Goal: Navigation & Orientation: Understand site structure

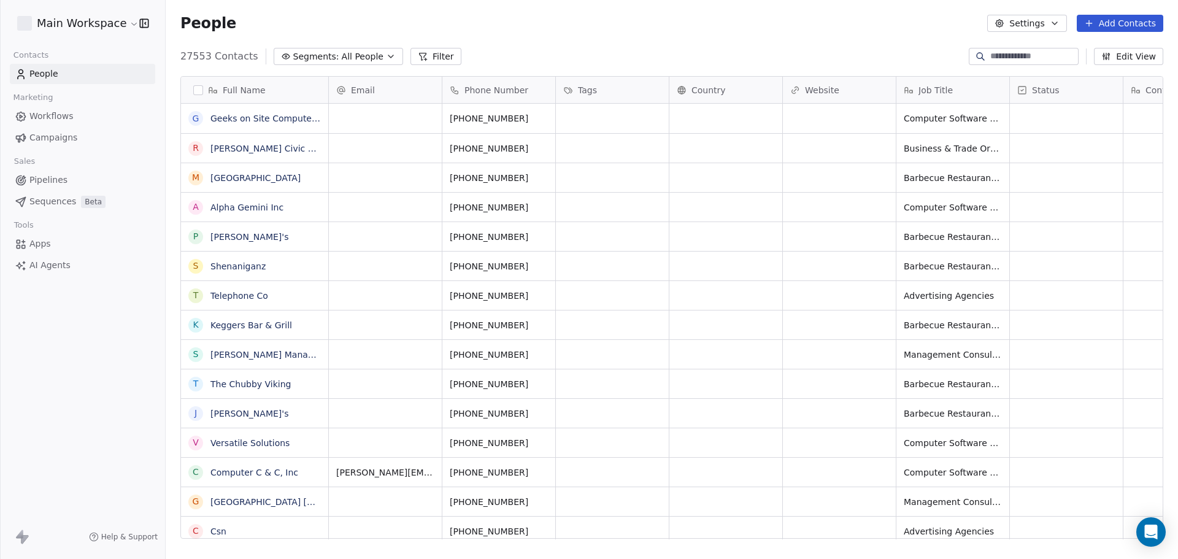
scroll to position [482, 1003]
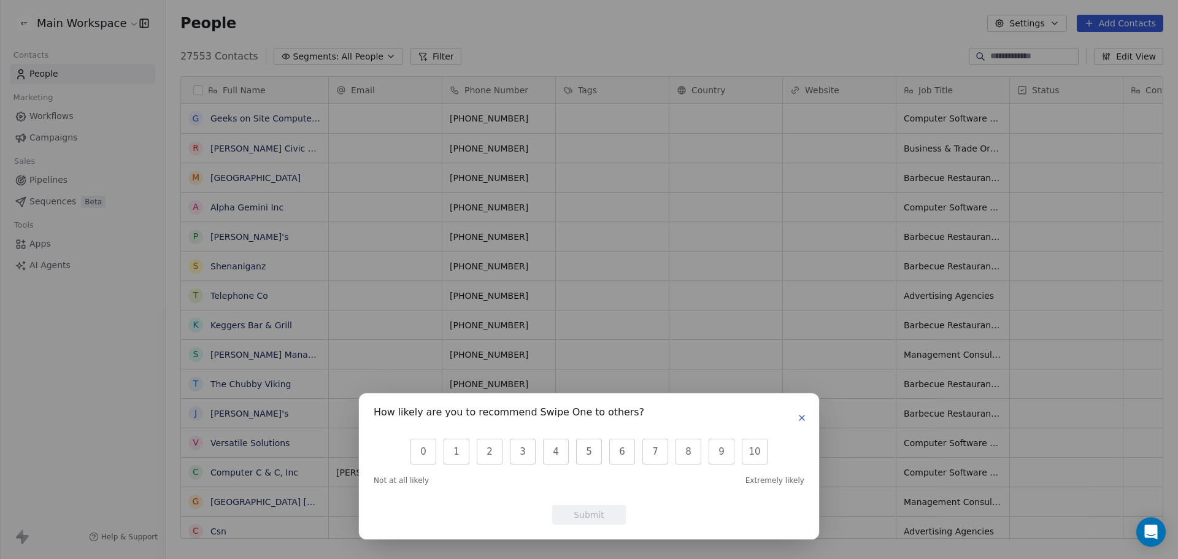
drag, startPoint x: 804, startPoint y: 425, endPoint x: 369, endPoint y: 371, distance: 437.6
click at [802, 425] on button "button" at bounding box center [801, 417] width 15 height 15
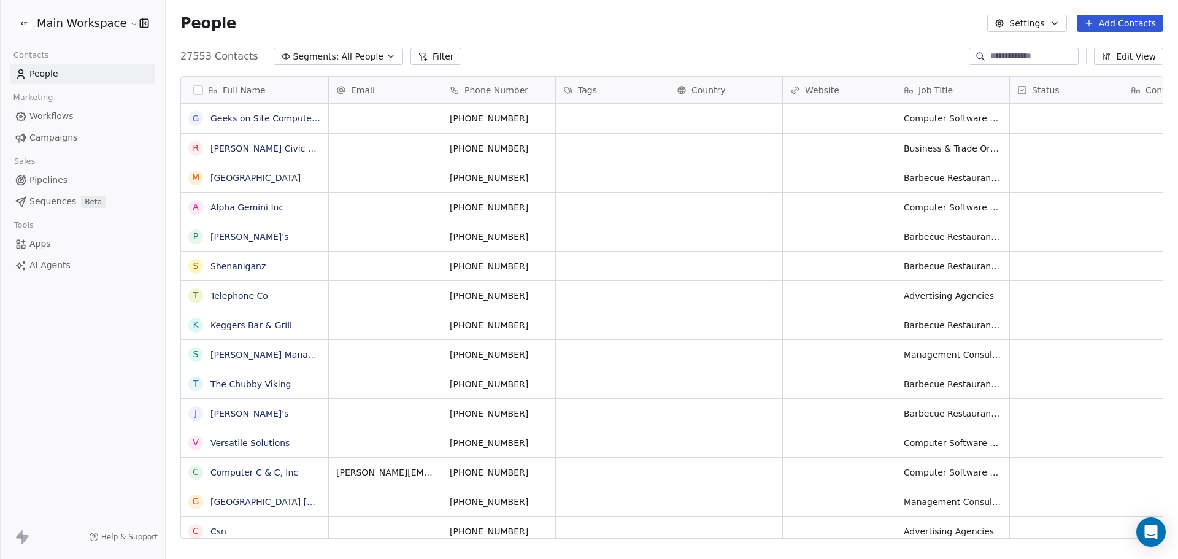
click at [24, 533] on icon at bounding box center [22, 536] width 15 height 15
click at [74, 17] on html "Main Workspace Contacts People Marketing Workflows Campaigns Sales Pipelines Se…" at bounding box center [589, 279] width 1178 height 559
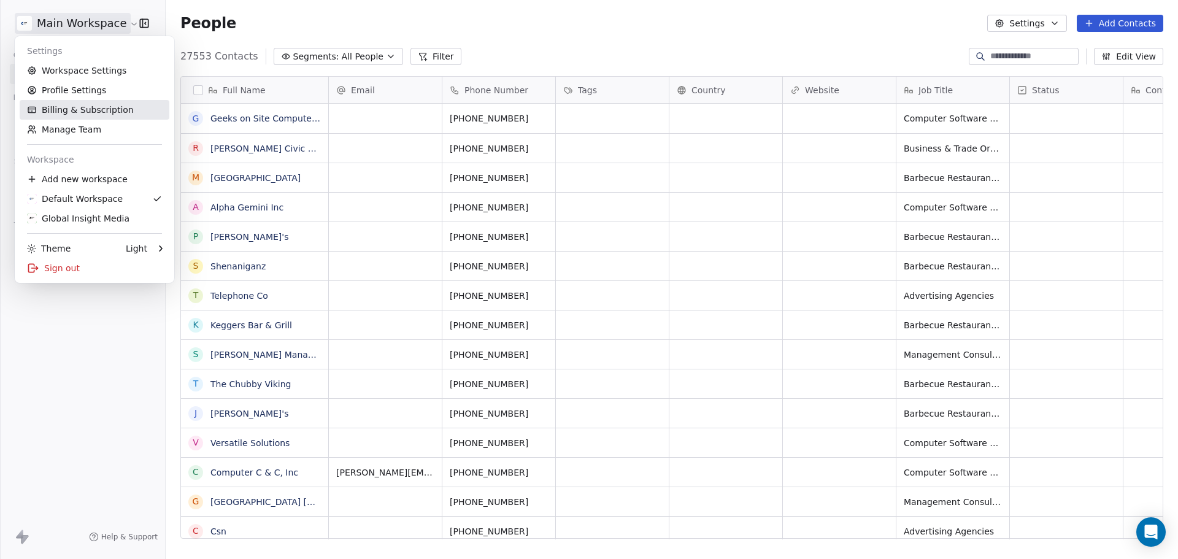
click at [60, 108] on link "Billing & Subscription" at bounding box center [95, 110] width 150 height 20
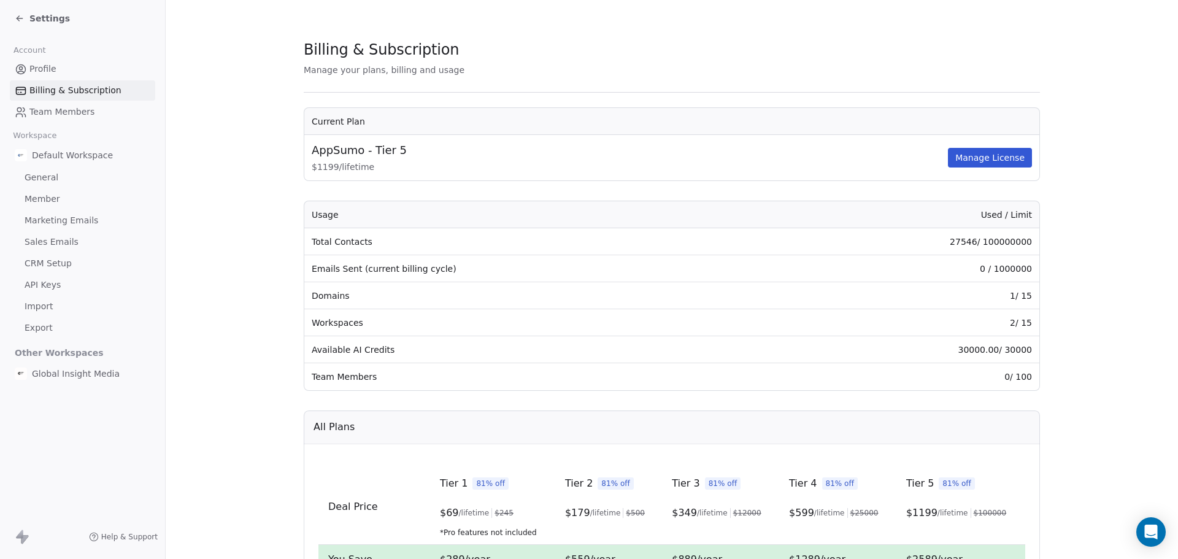
click at [53, 264] on span "CRM Setup" at bounding box center [48, 263] width 47 height 13
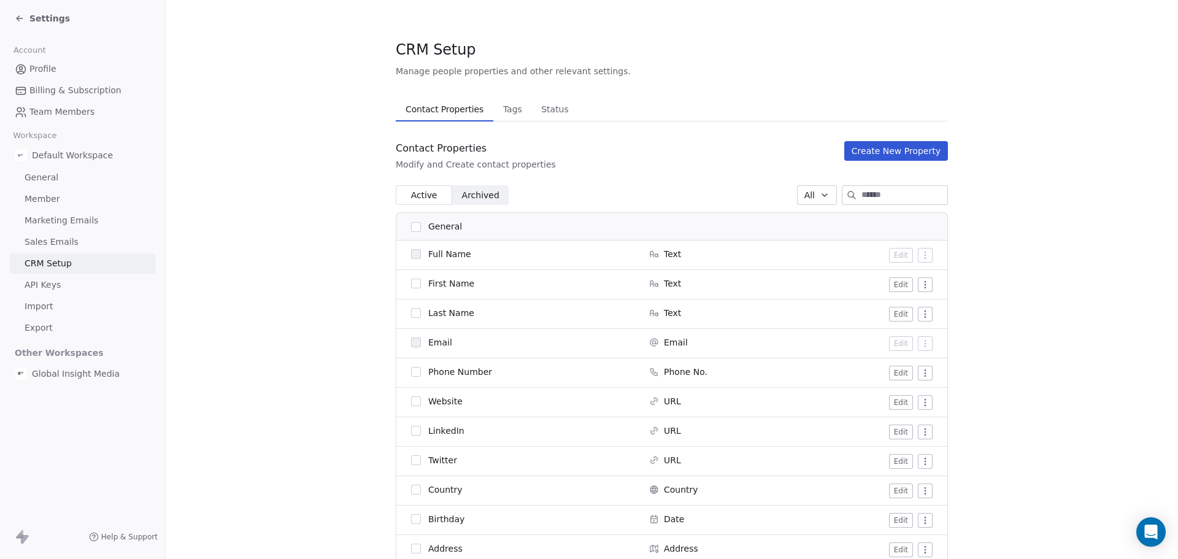
click at [44, 283] on span "API Keys" at bounding box center [43, 285] width 36 height 13
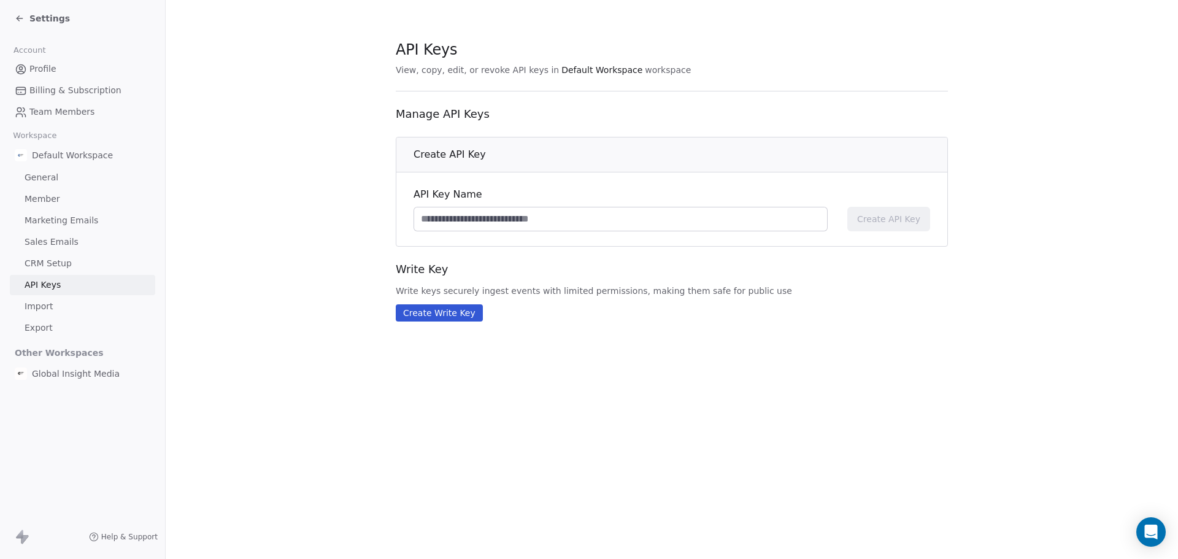
click at [48, 240] on span "Sales Emails" at bounding box center [52, 242] width 54 height 13
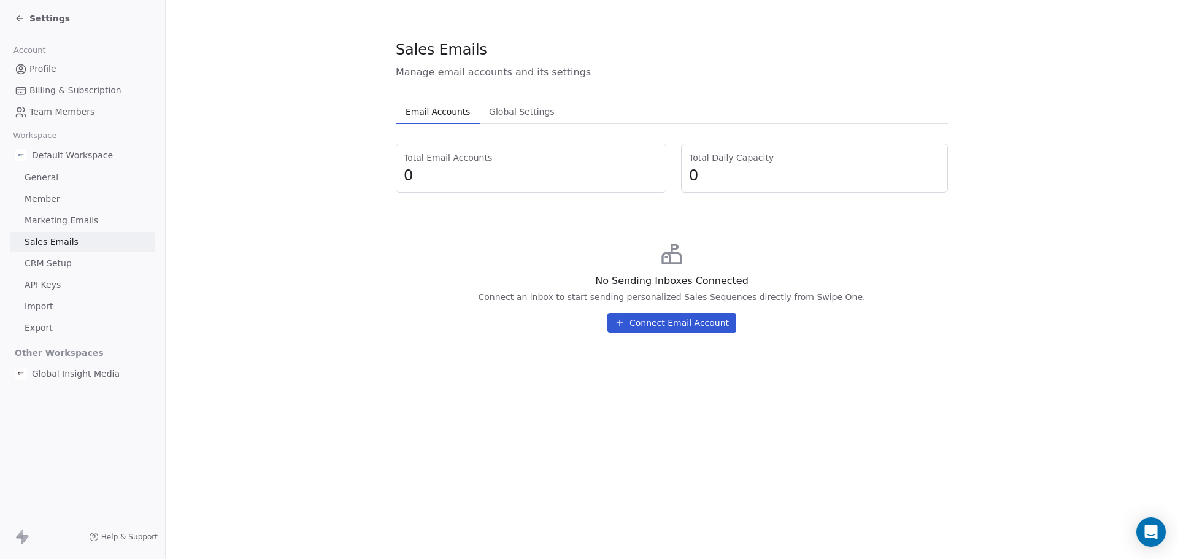
click at [43, 70] on span "Profile" at bounding box center [42, 69] width 27 height 13
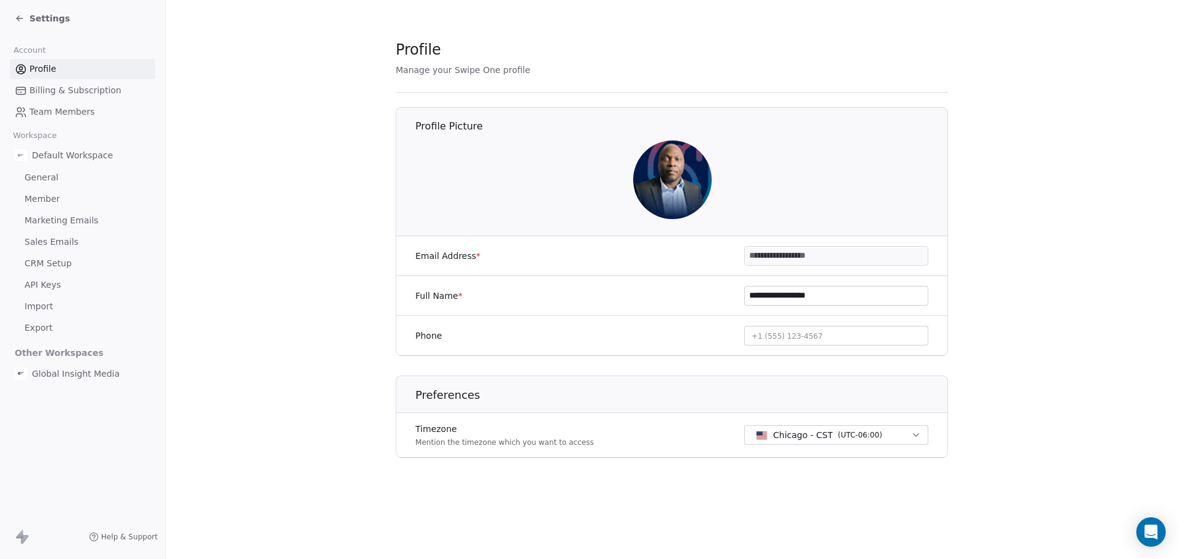
click at [26, 12] on div "Settings" at bounding box center [85, 18] width 140 height 17
click at [20, 18] on icon at bounding box center [20, 18] width 6 height 0
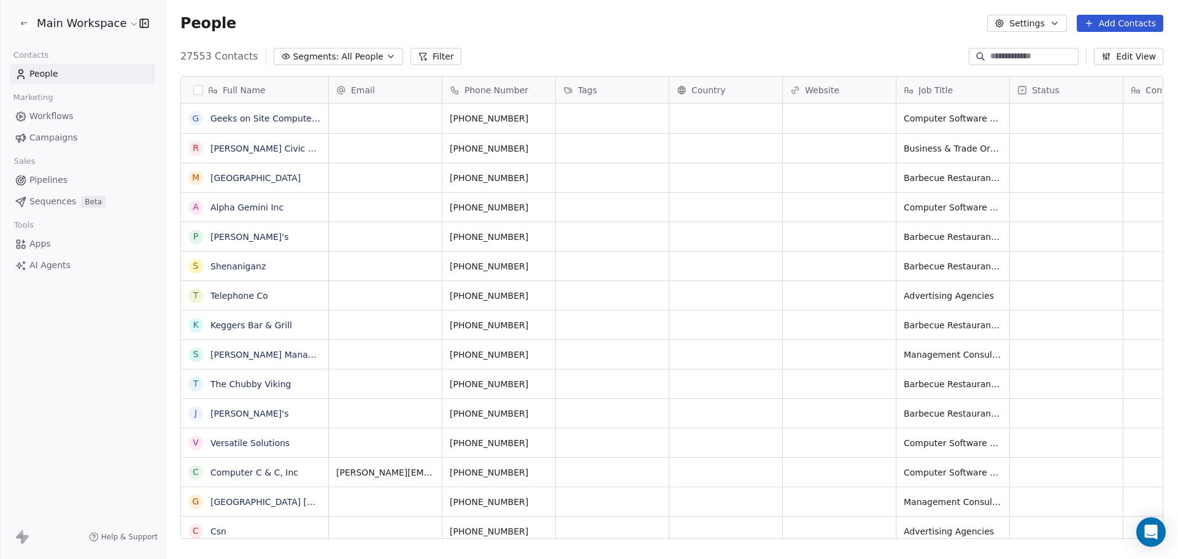
scroll to position [482, 1003]
click at [60, 110] on span "Workflows" at bounding box center [51, 116] width 44 height 13
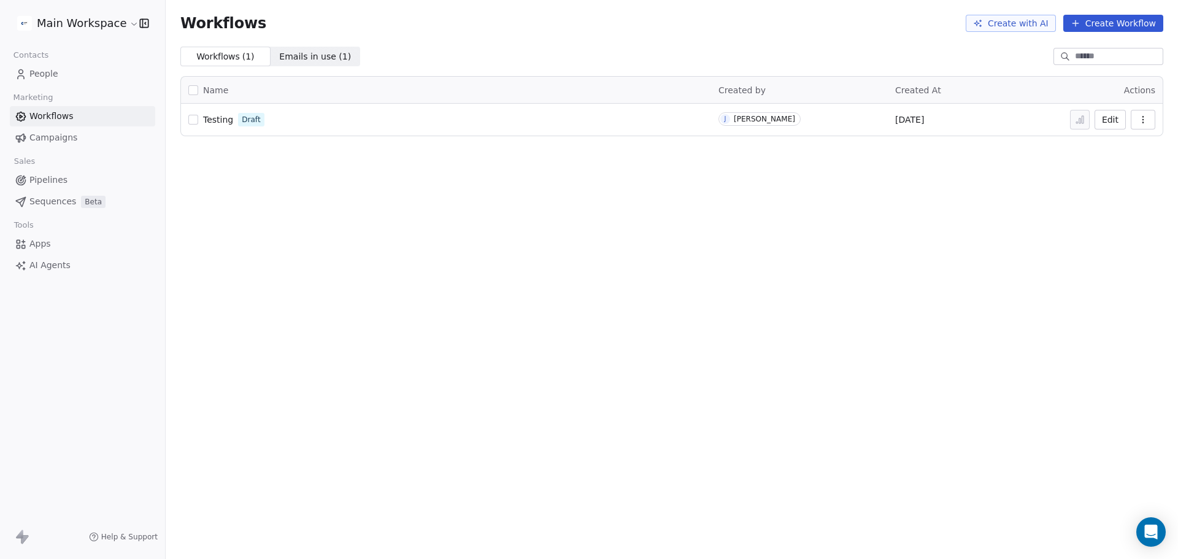
click at [46, 269] on span "AI Agents" at bounding box center [49, 265] width 41 height 13
